Goal: Transaction & Acquisition: Obtain resource

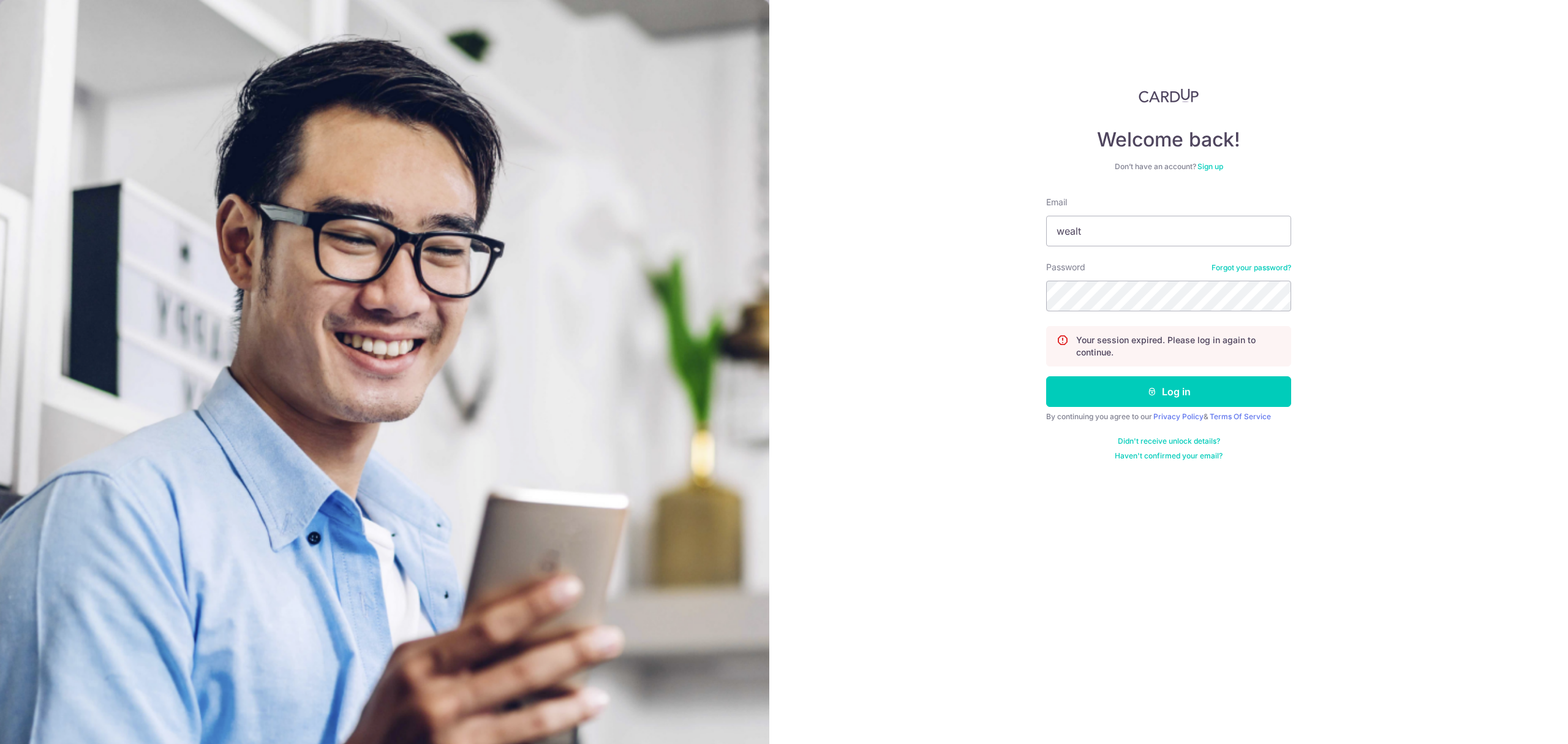
type input "[DOMAIN_NAME][EMAIL_ADDRESS][DOMAIN_NAME]"
click at [1046, 376] on button "Log in" at bounding box center [1168, 391] width 245 height 30
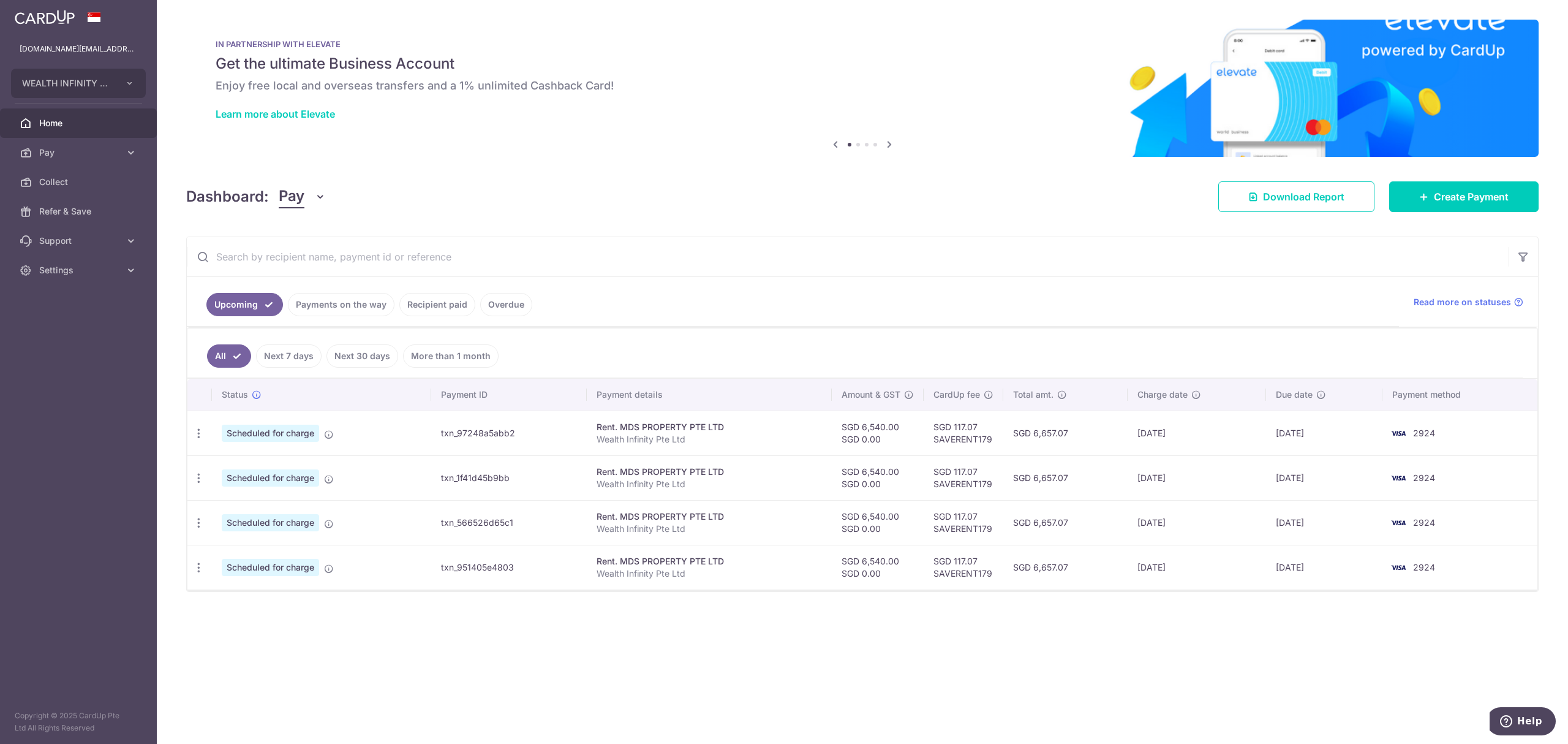
click at [443, 304] on link "Recipient paid" at bounding box center [438, 304] width 76 height 23
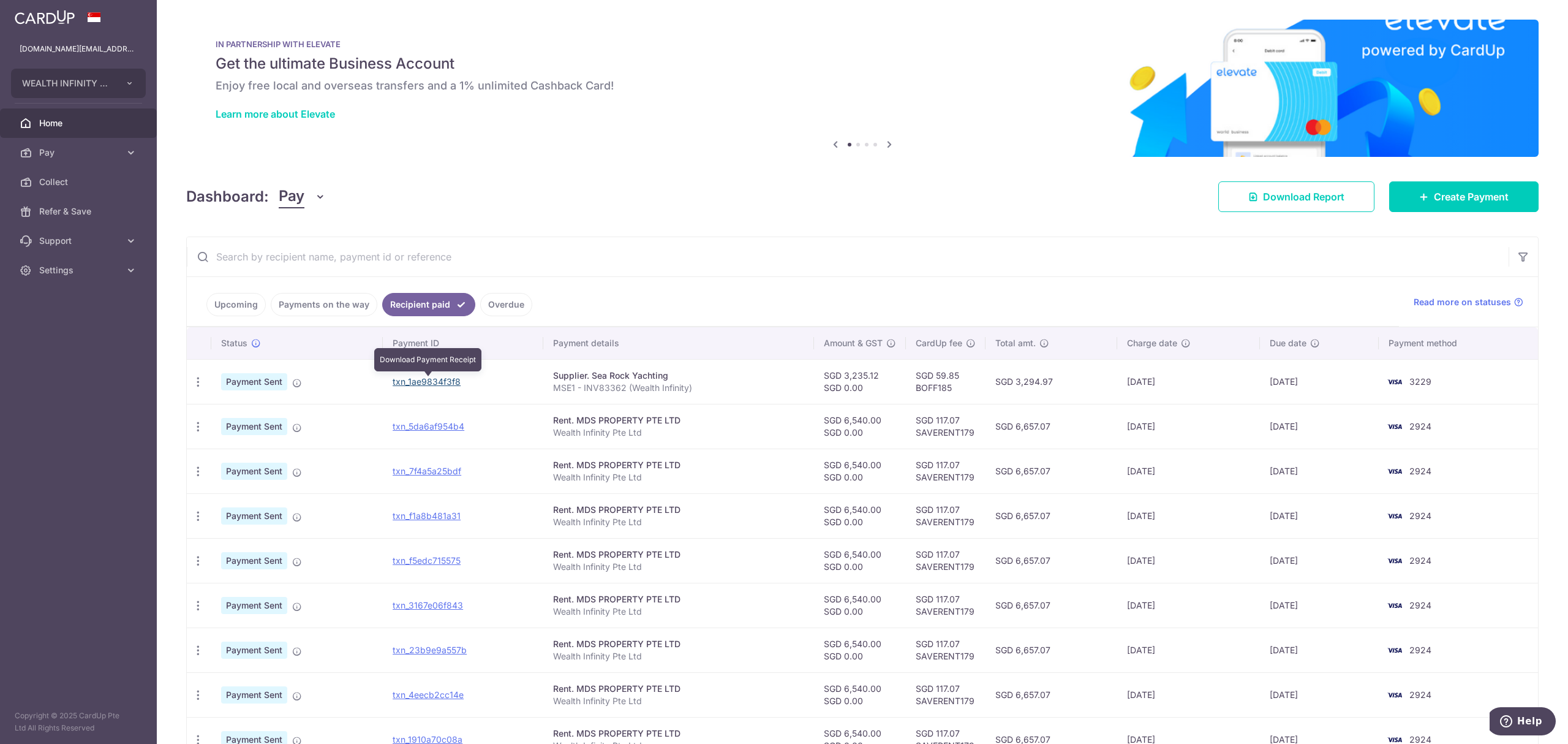
drag, startPoint x: 409, startPoint y: 385, endPoint x: 851, endPoint y: 55, distance: 551.6
click at [409, 385] on link "txn_1ae9834f3f8" at bounding box center [426, 381] width 68 height 10
click at [199, 383] on icon "button" at bounding box center [198, 381] width 13 height 13
click at [224, 412] on span "PDF Receipt" at bounding box center [264, 415] width 84 height 13
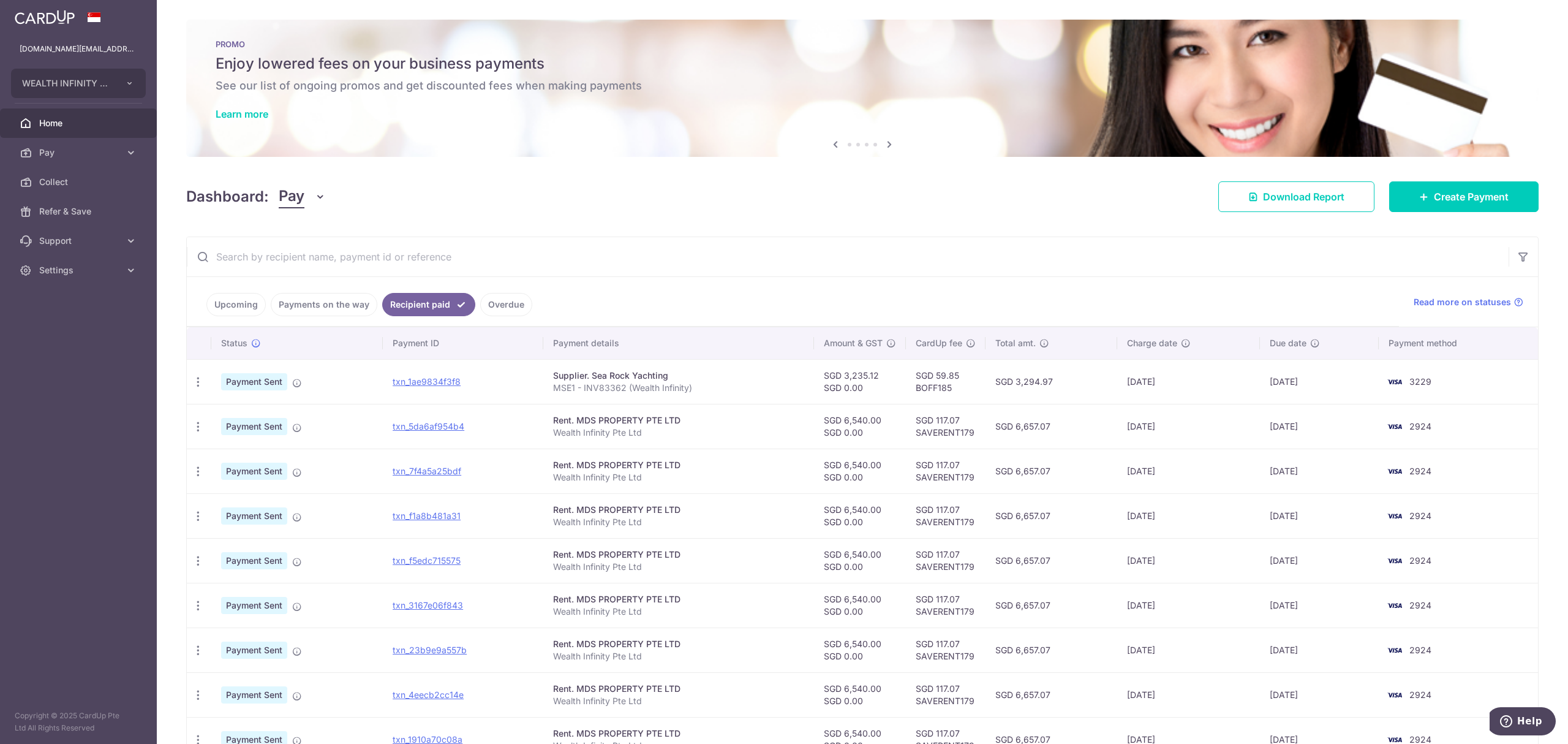
click at [1540, 461] on div "× Pause Schedule Pause all future payments in this series Pause just this one p…" at bounding box center [862, 372] width 1412 height 744
